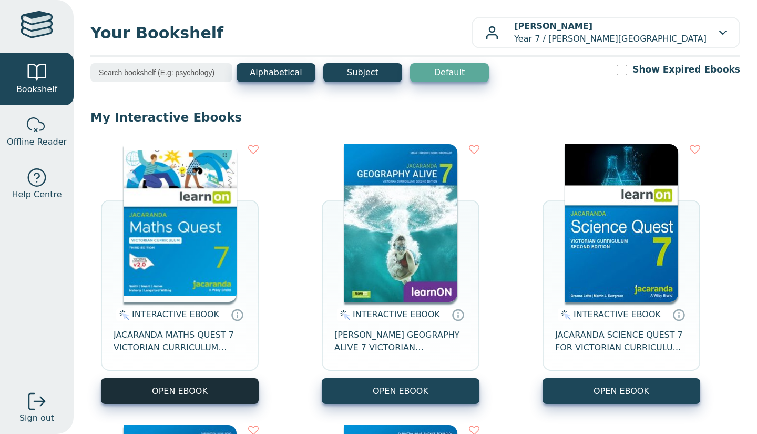
click at [150, 402] on button "OPEN EBOOK" at bounding box center [180, 391] width 158 height 26
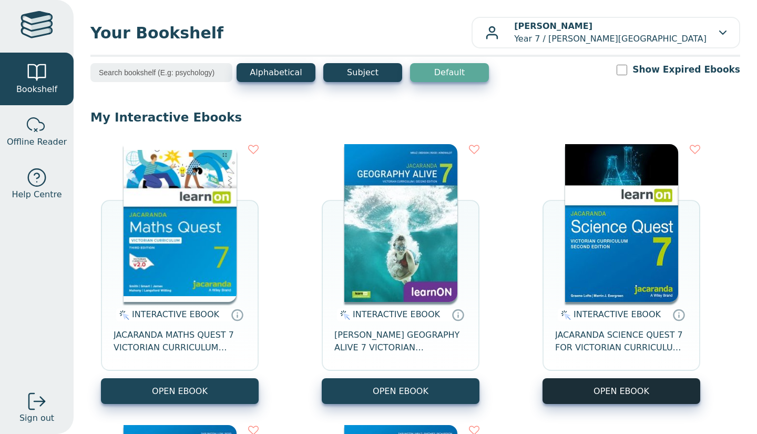
click at [607, 396] on button "OPEN EBOOK" at bounding box center [622, 391] width 158 height 26
